Goal: Navigation & Orientation: Find specific page/section

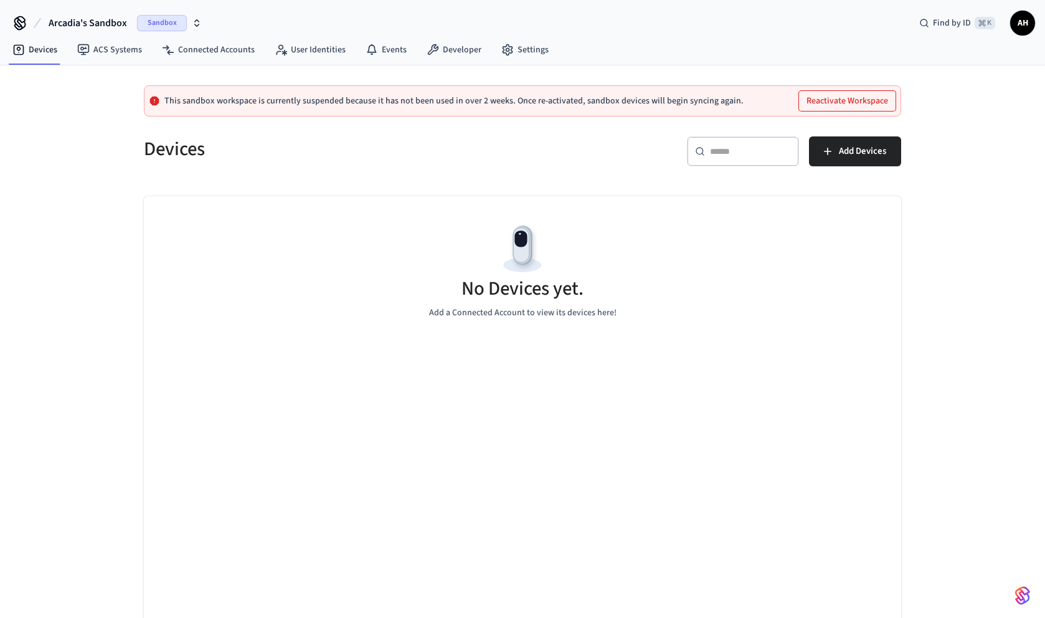
click at [196, 24] on icon "button" at bounding box center [197, 23] width 10 height 10
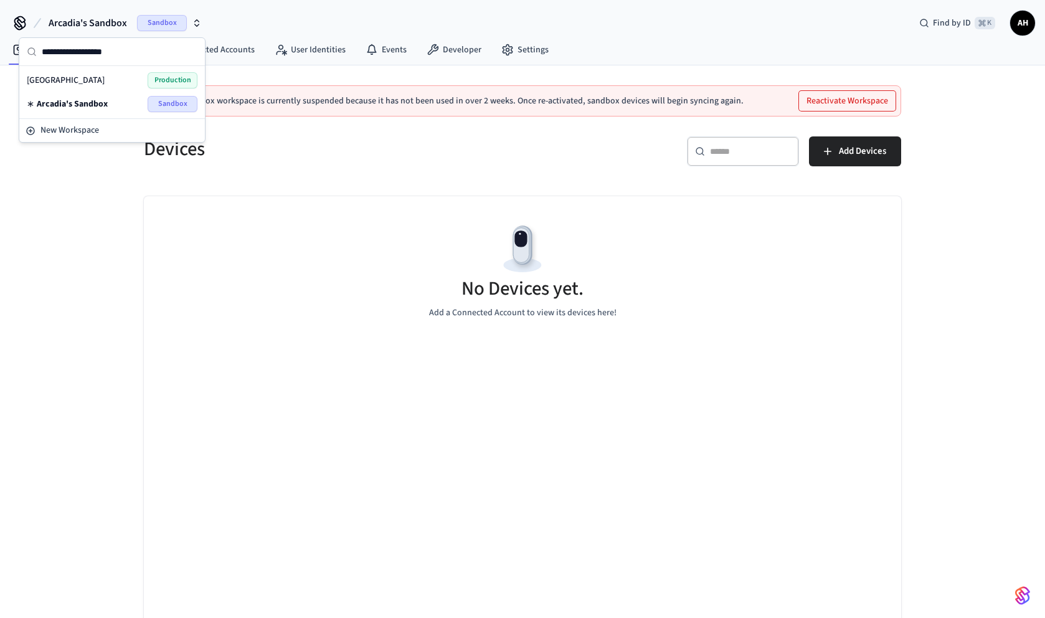
click at [104, 83] on div "Arcadia Hotel Production" at bounding box center [112, 80] width 171 height 16
